Goal: Navigation & Orientation: Go to known website

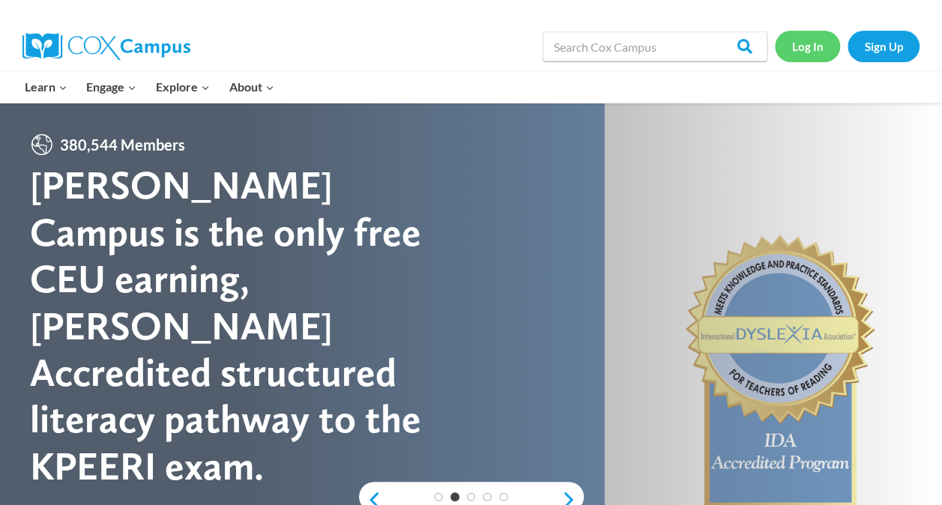
click at [822, 46] on link "Log In" at bounding box center [807, 46] width 65 height 31
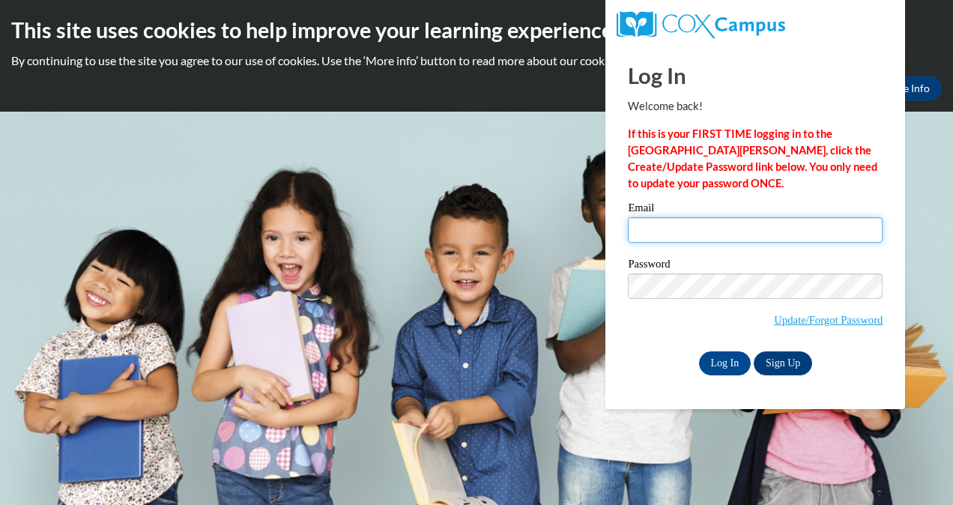
click at [727, 229] on input "Email" at bounding box center [755, 229] width 255 height 25
